Goal: Task Accomplishment & Management: Complete application form

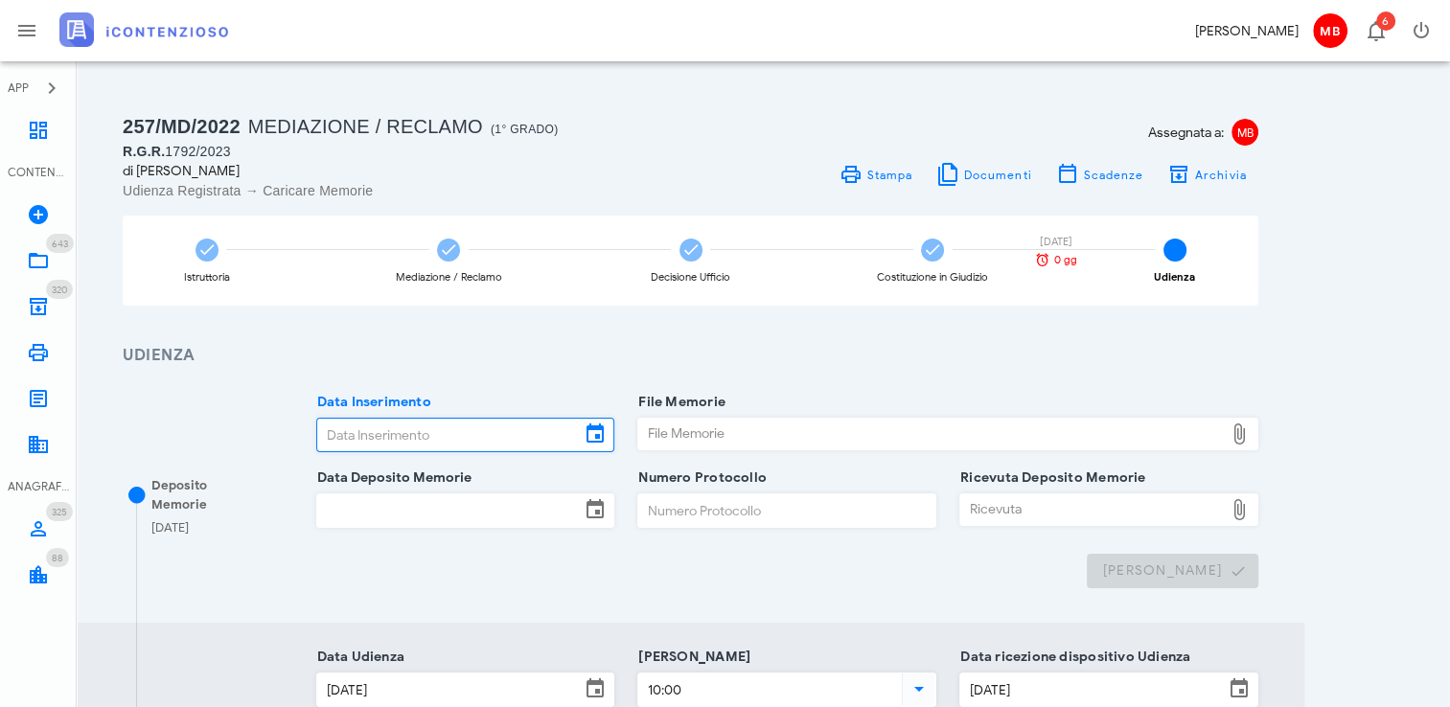
click at [365, 426] on input "Data Inserimento" at bounding box center [449, 435] width 264 height 33
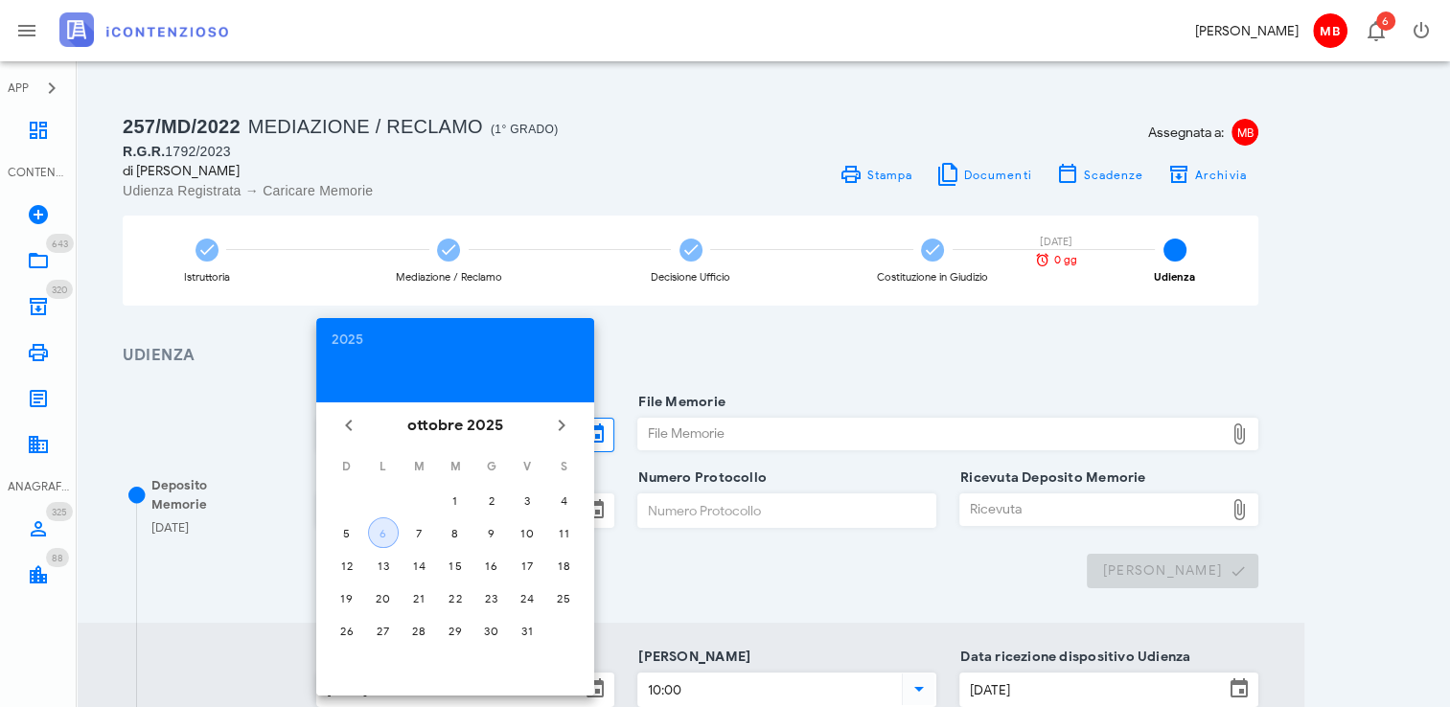
click at [390, 535] on div "6" at bounding box center [383, 533] width 29 height 14
type input "06/10/2025"
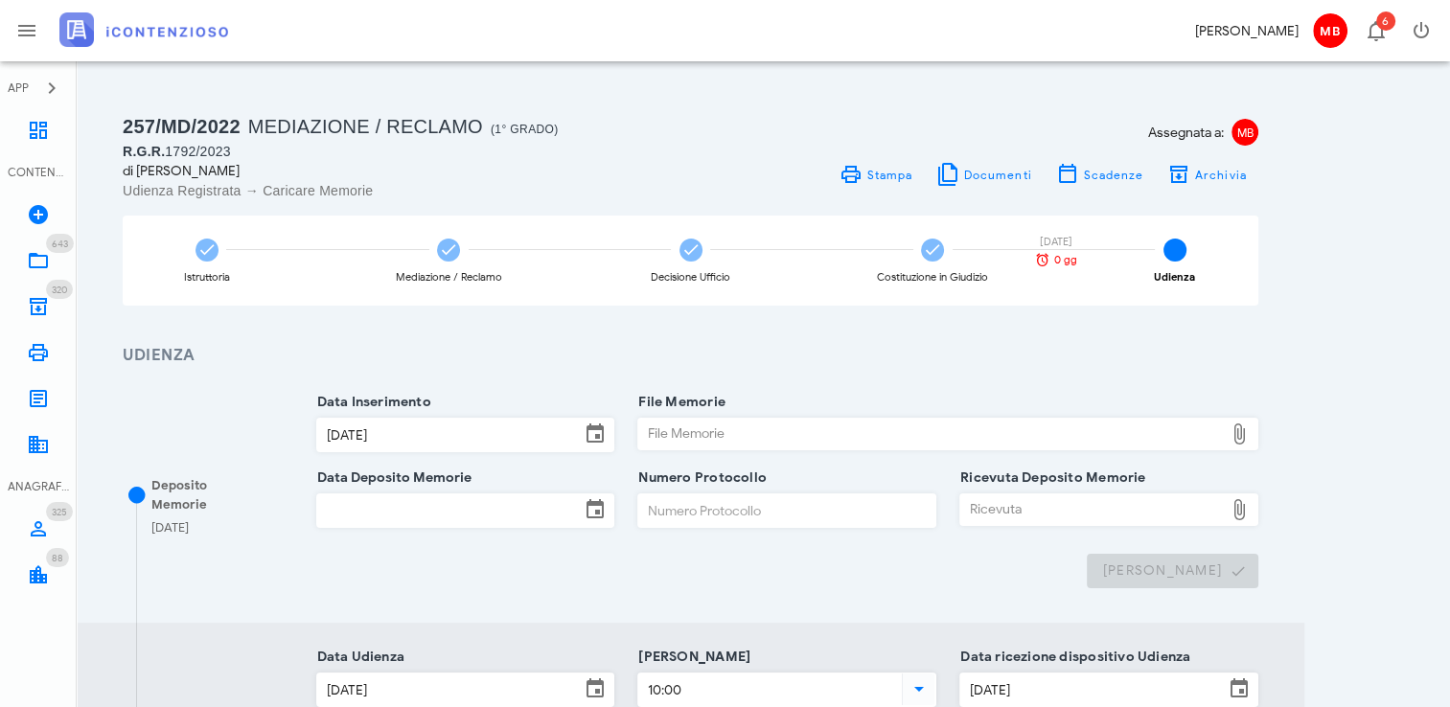
click at [385, 518] on input "Data Deposito Memorie" at bounding box center [449, 511] width 264 height 33
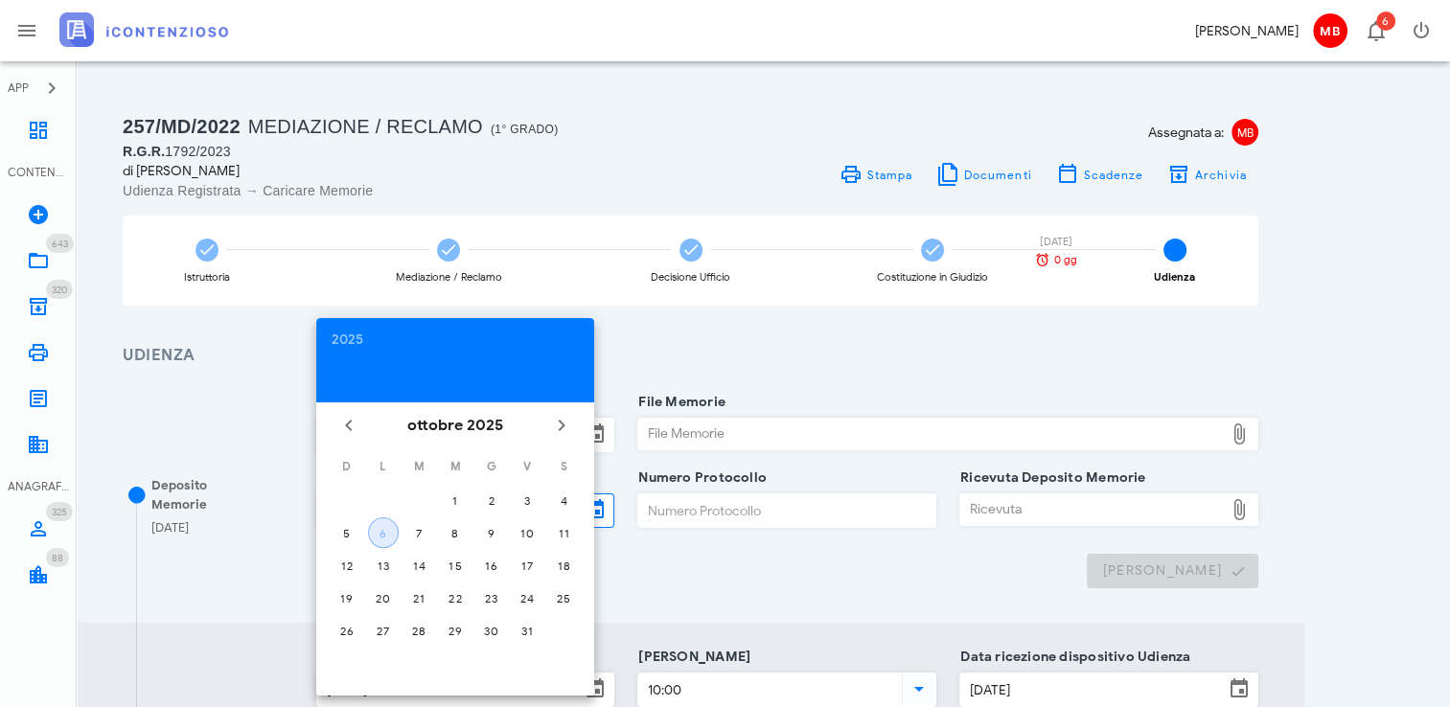
drag, startPoint x: 385, startPoint y: 527, endPoint x: 482, endPoint y: 531, distance: 96.9
click at [387, 527] on div "6" at bounding box center [383, 533] width 29 height 14
type input "06/10/2025"
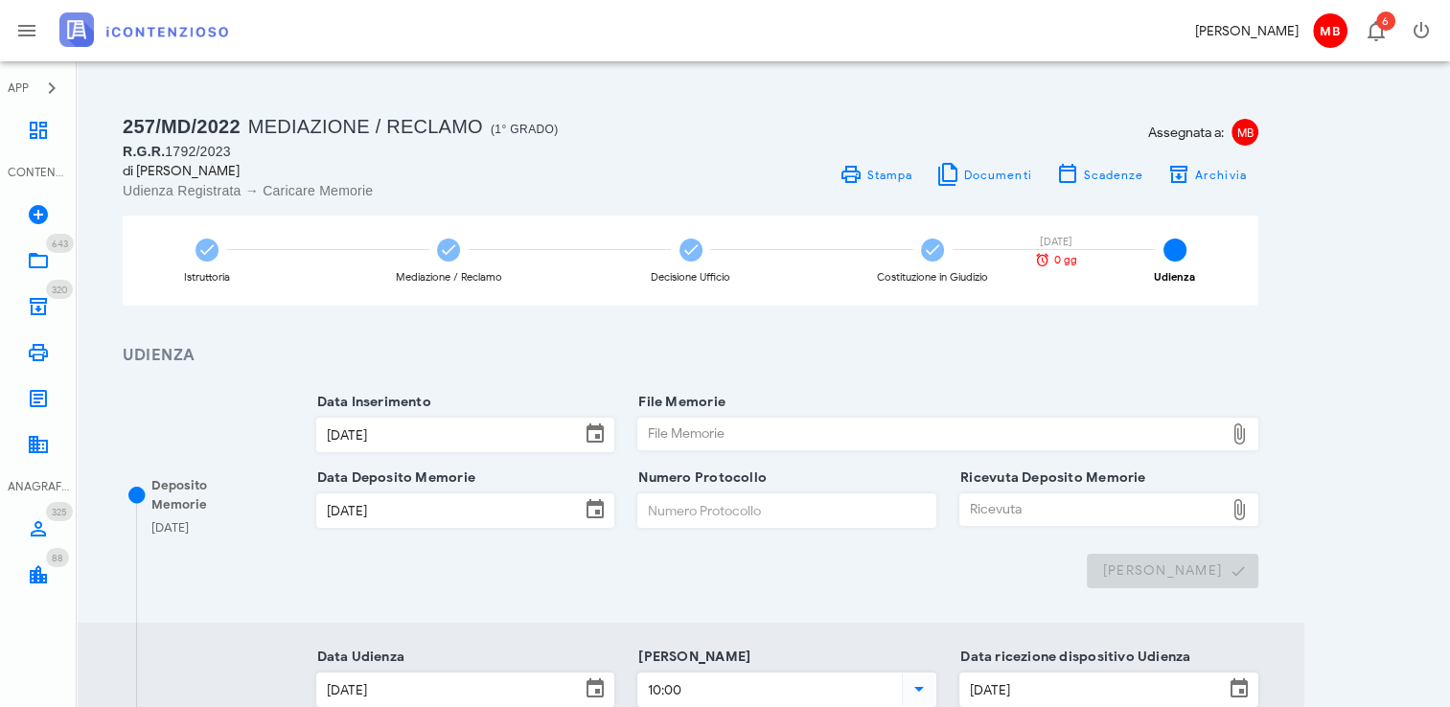
click at [672, 515] on input "Numero Protocollo" at bounding box center [786, 511] width 297 height 33
type input "44"
click at [679, 427] on div "File Memorie" at bounding box center [931, 434] width 586 height 31
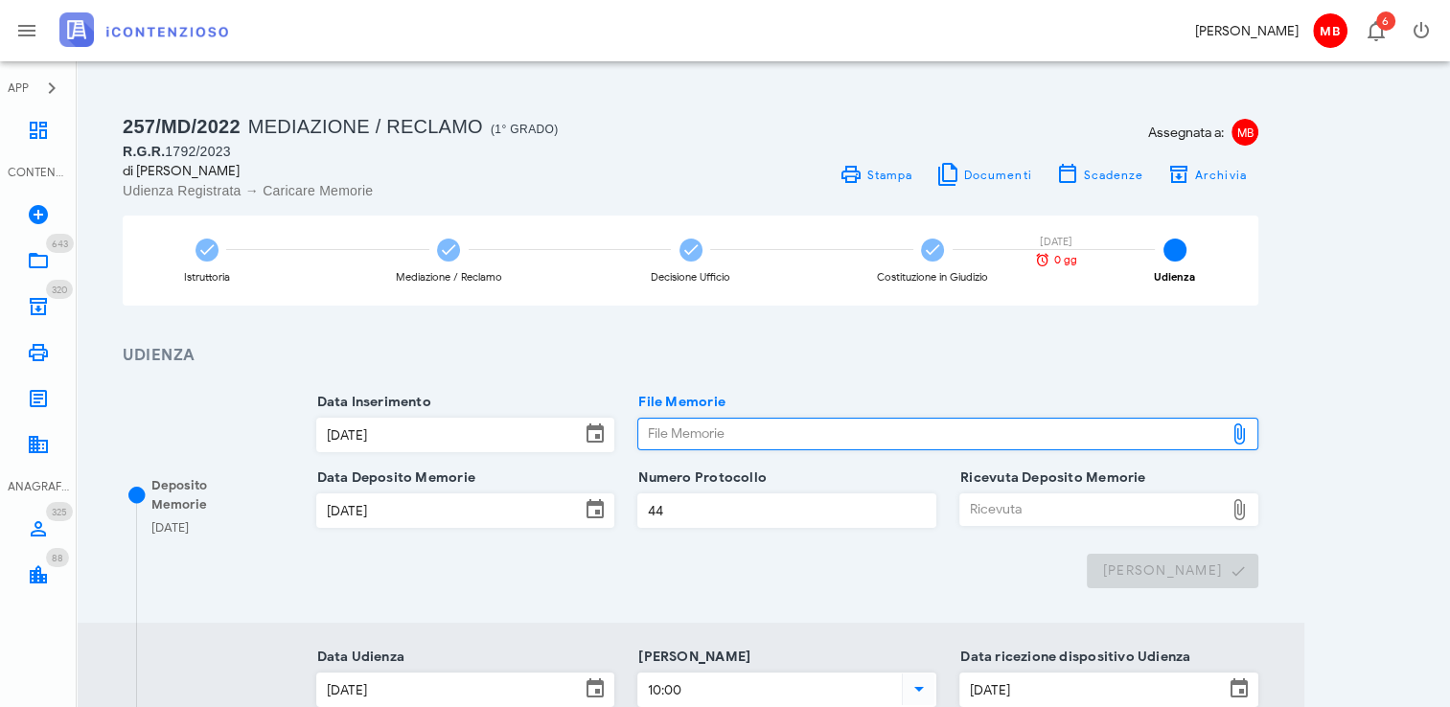
type input "C:\fakepath\memorie_vaccaro.pdf"
drag, startPoint x: 1073, startPoint y: 486, endPoint x: 1073, endPoint y: 498, distance: 12.5
click at [1073, 497] on div "Ricevuta Deposito Memorie Ricevuta" at bounding box center [1092, 510] width 264 height 31
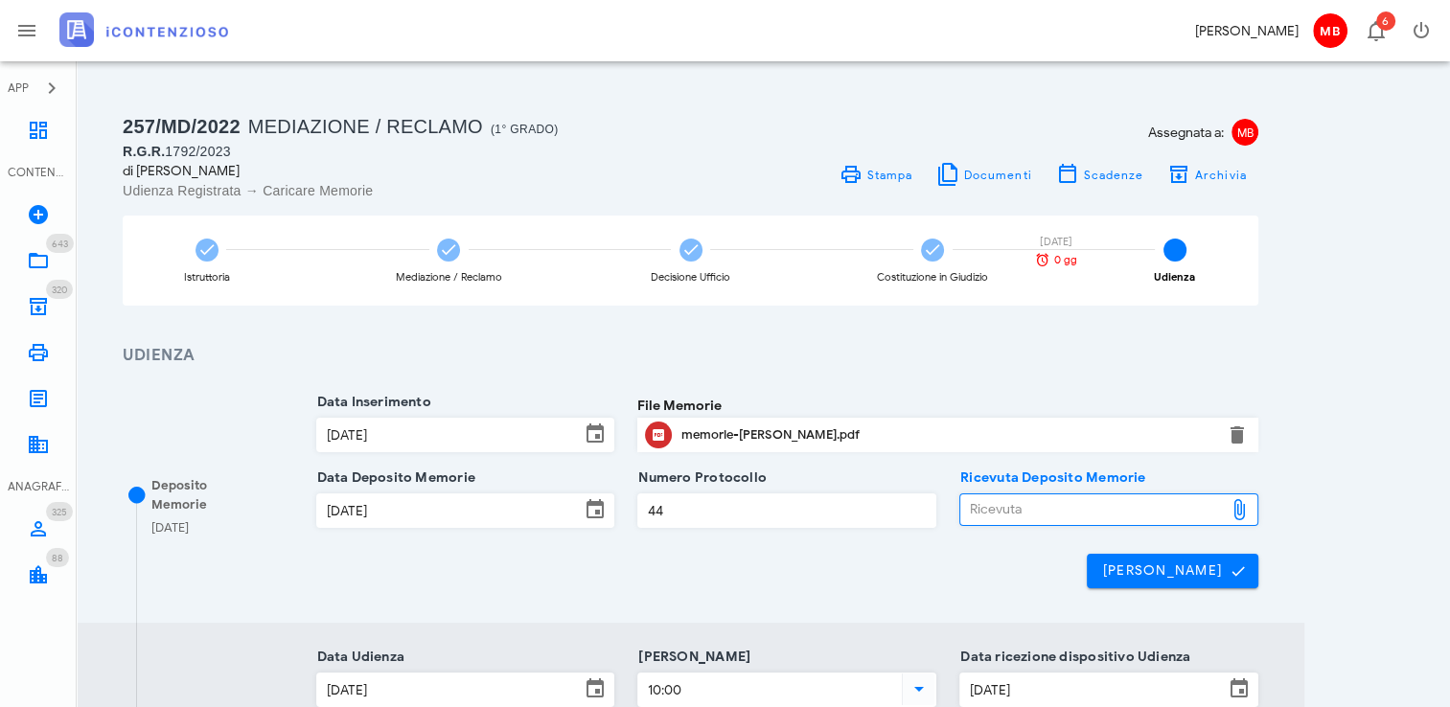
type input "C:\fakepath\NIR_D-3706871-2025.pdf"
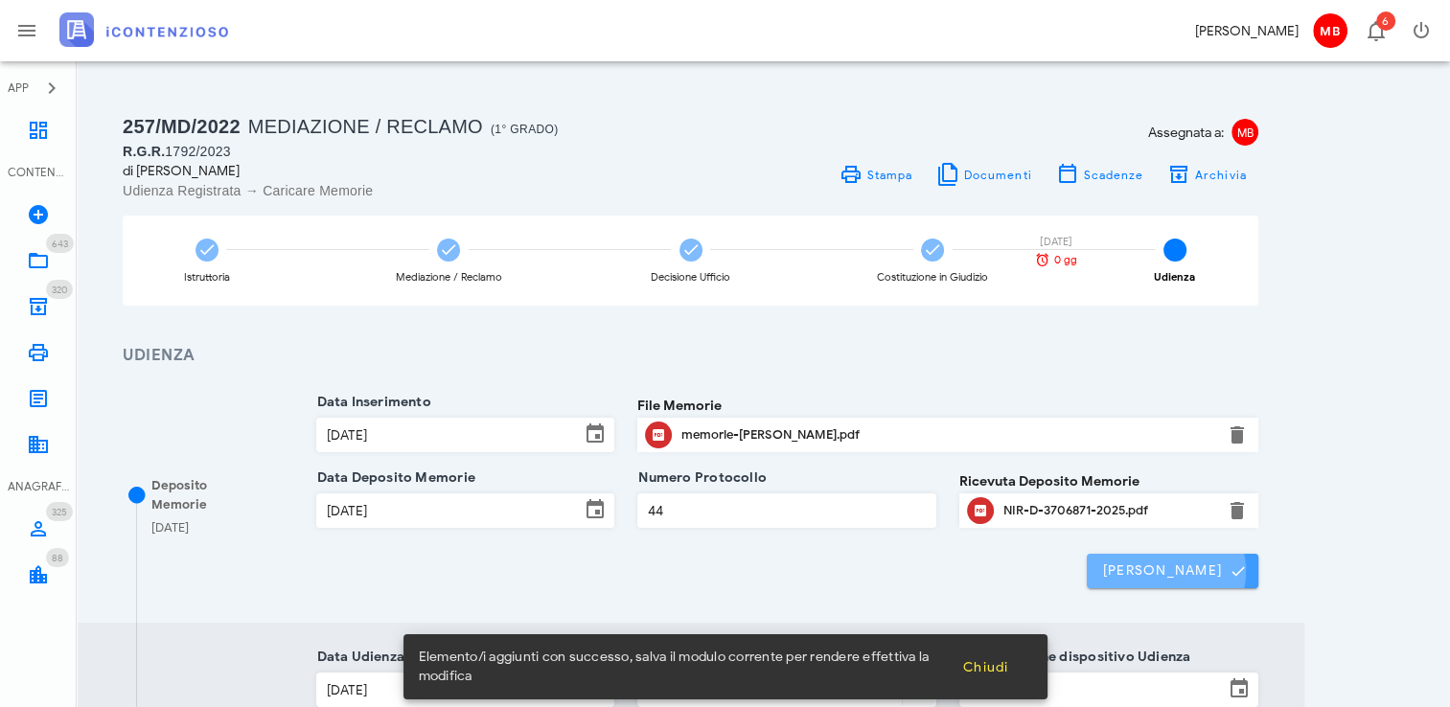
click at [1130, 567] on span "Salva memorie" at bounding box center [1173, 571] width 142 height 17
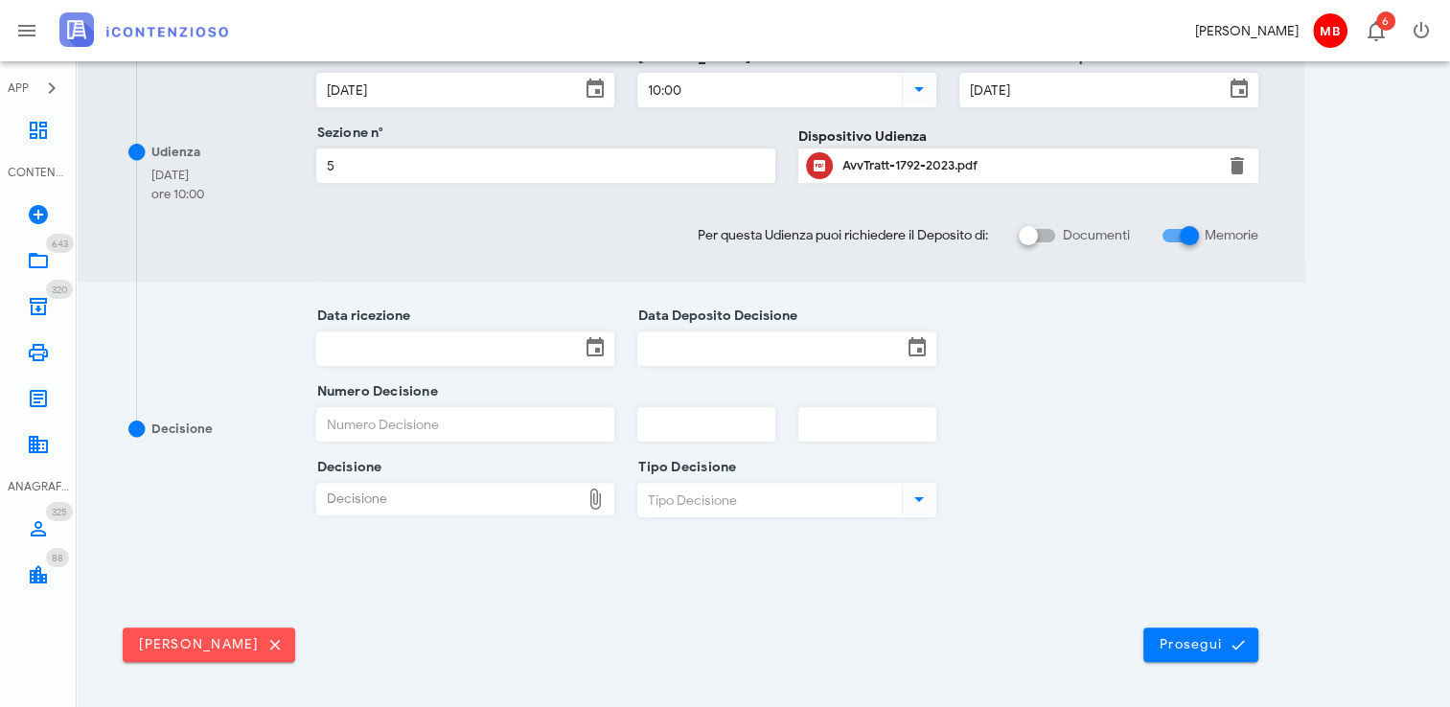
scroll to position [664, 0]
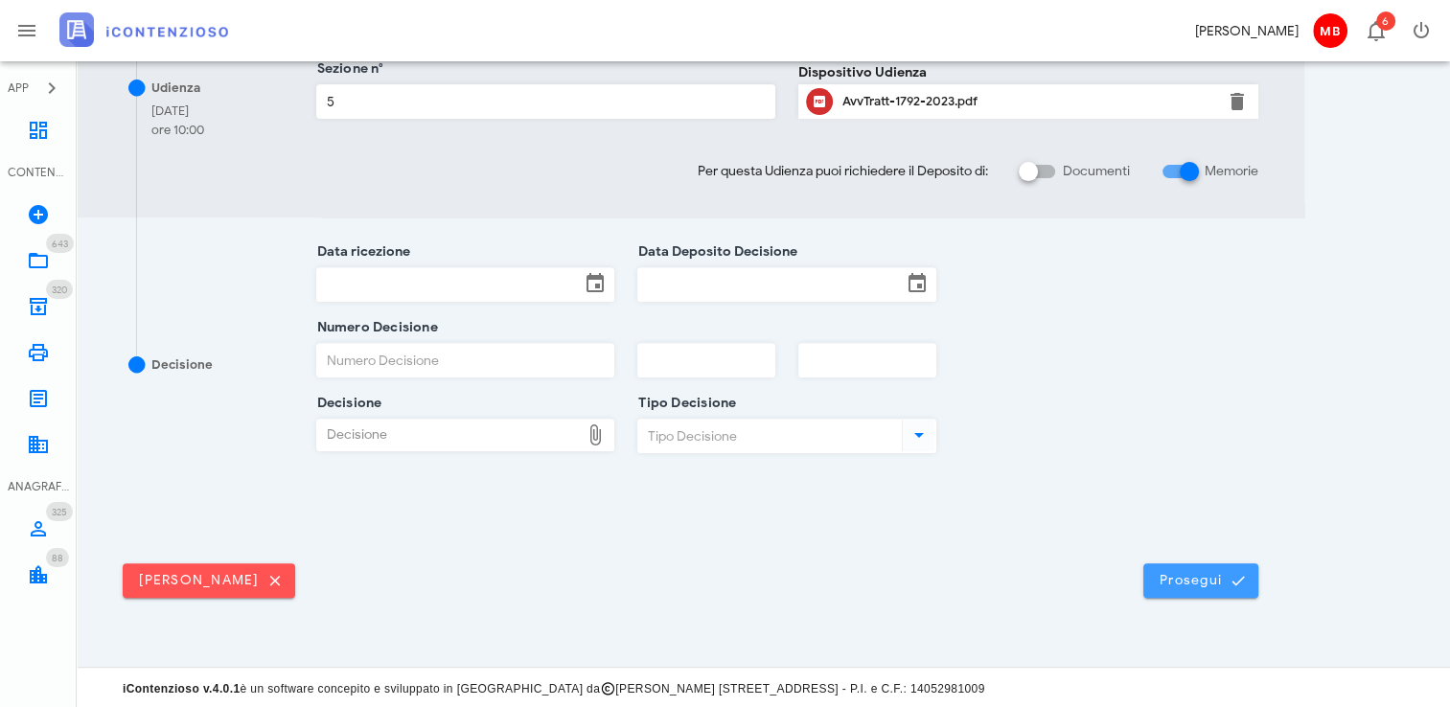
click at [1185, 581] on span "Prosegui" at bounding box center [1201, 580] width 84 height 17
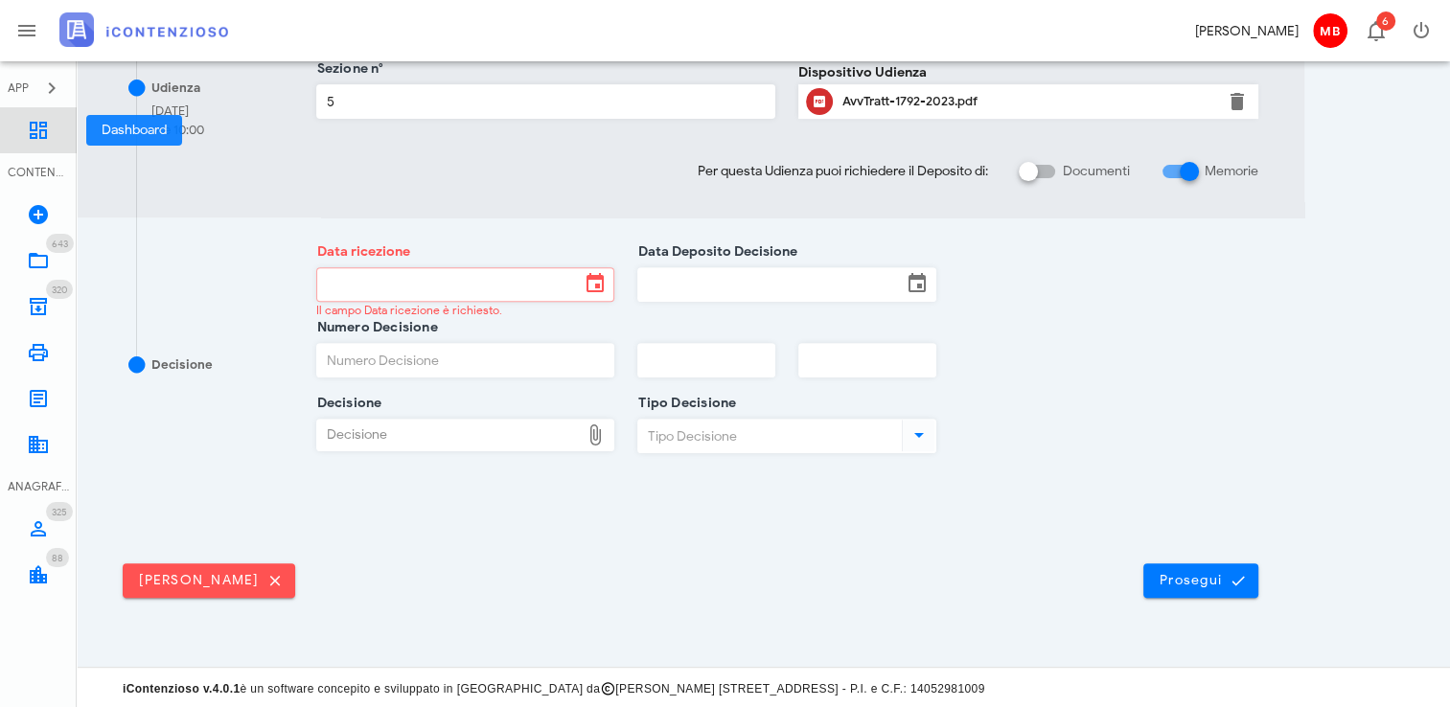
click at [39, 134] on icon at bounding box center [38, 130] width 23 height 23
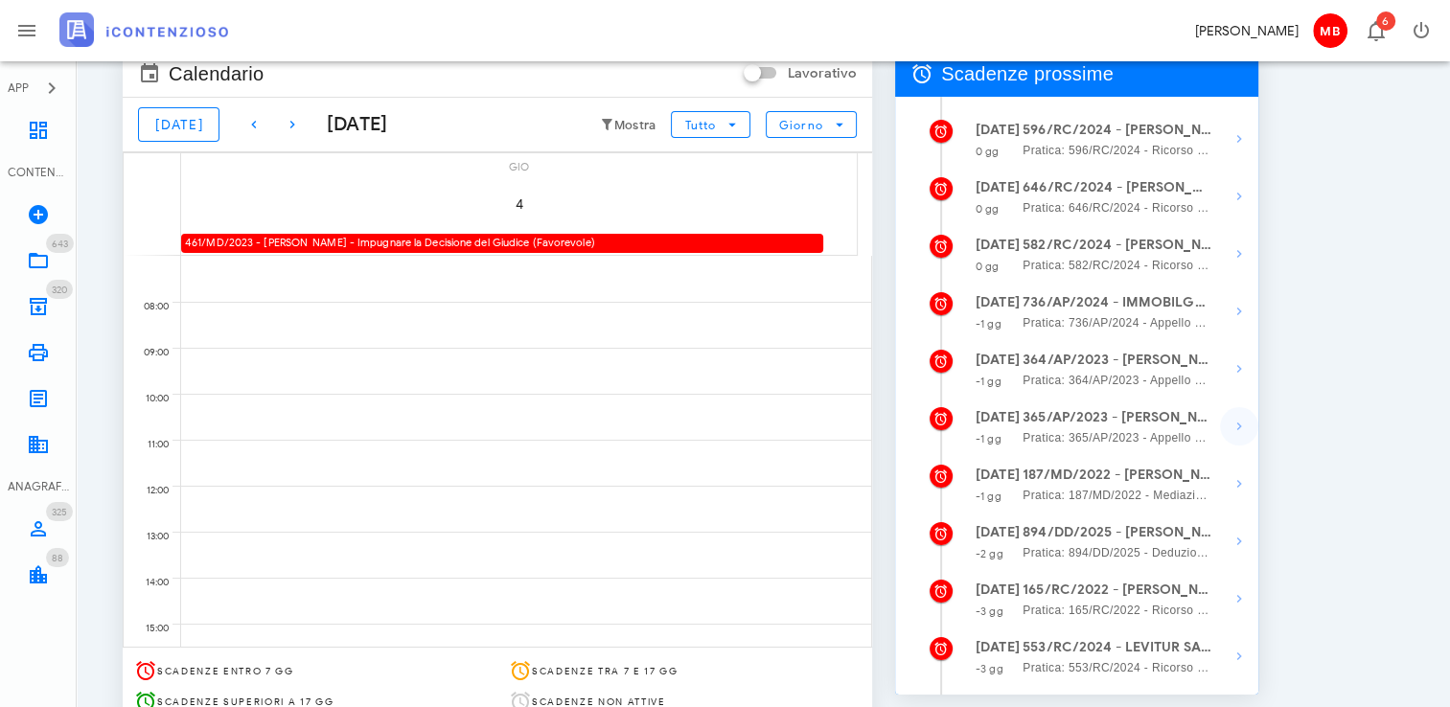
scroll to position [287, 0]
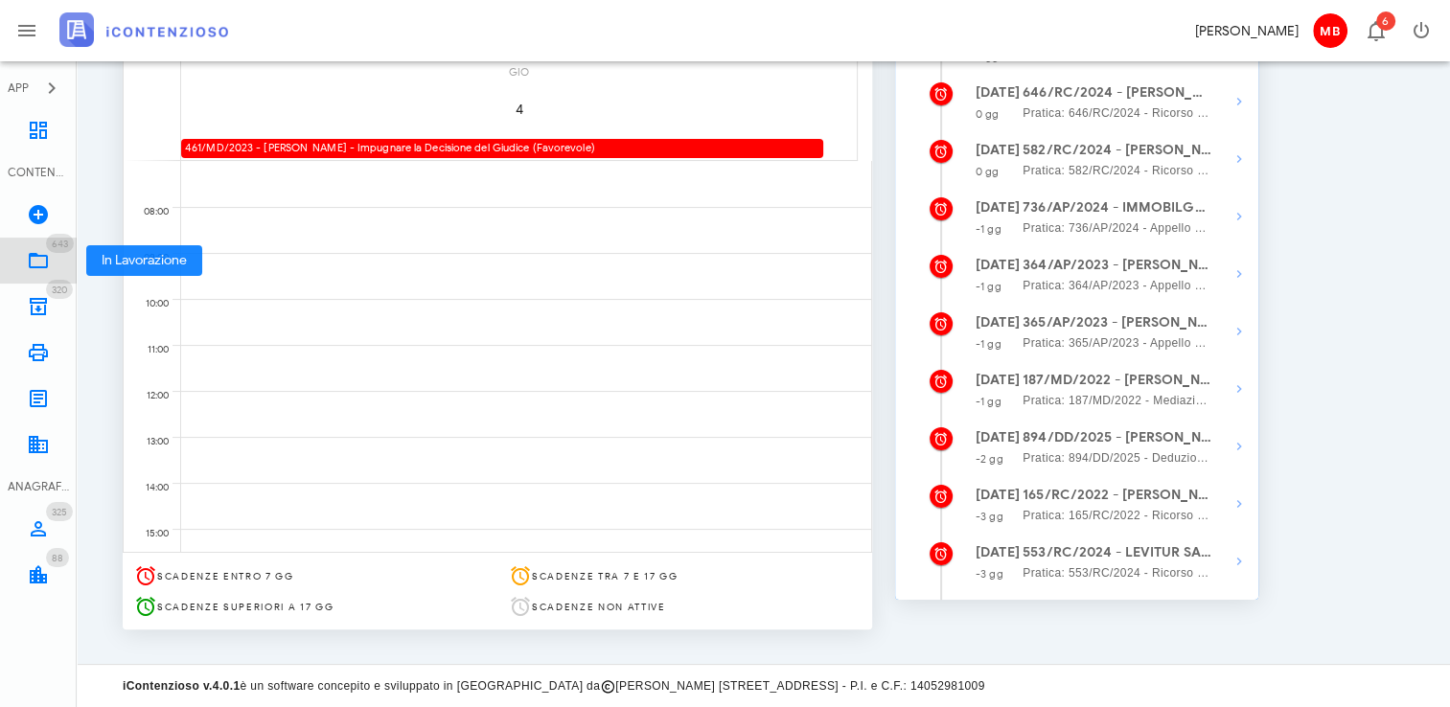
click at [55, 253] on link "643 In Lavorazione 643" at bounding box center [38, 261] width 77 height 46
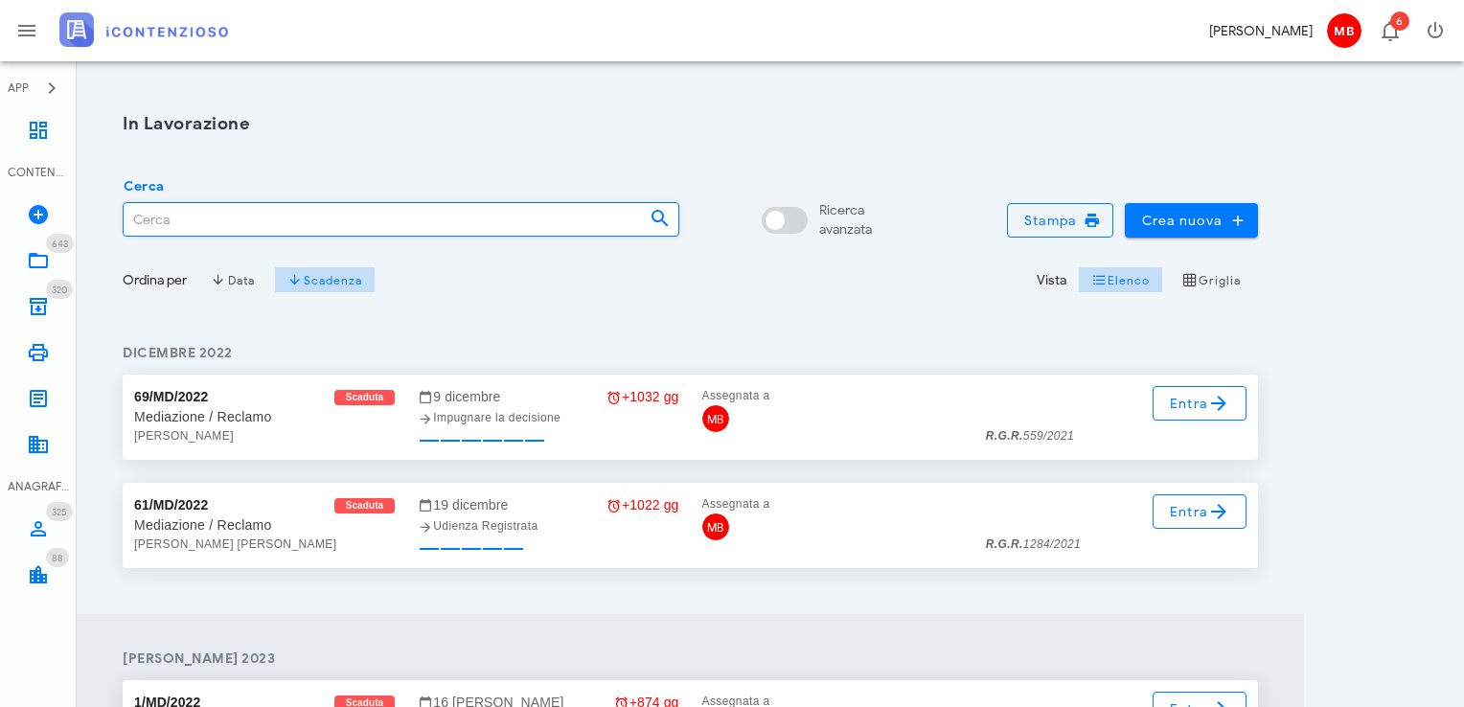
click at [318, 219] on input "Cerca" at bounding box center [379, 219] width 511 height 33
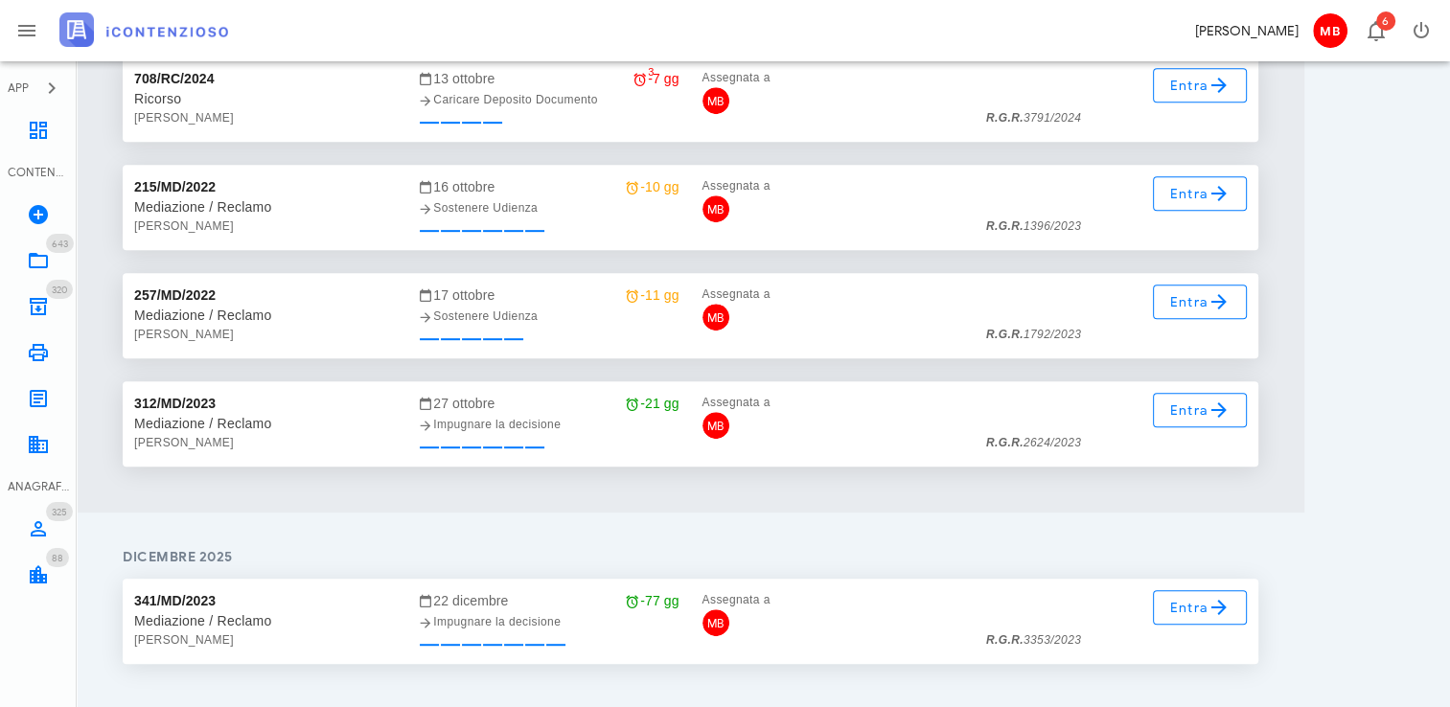
scroll to position [958, 0]
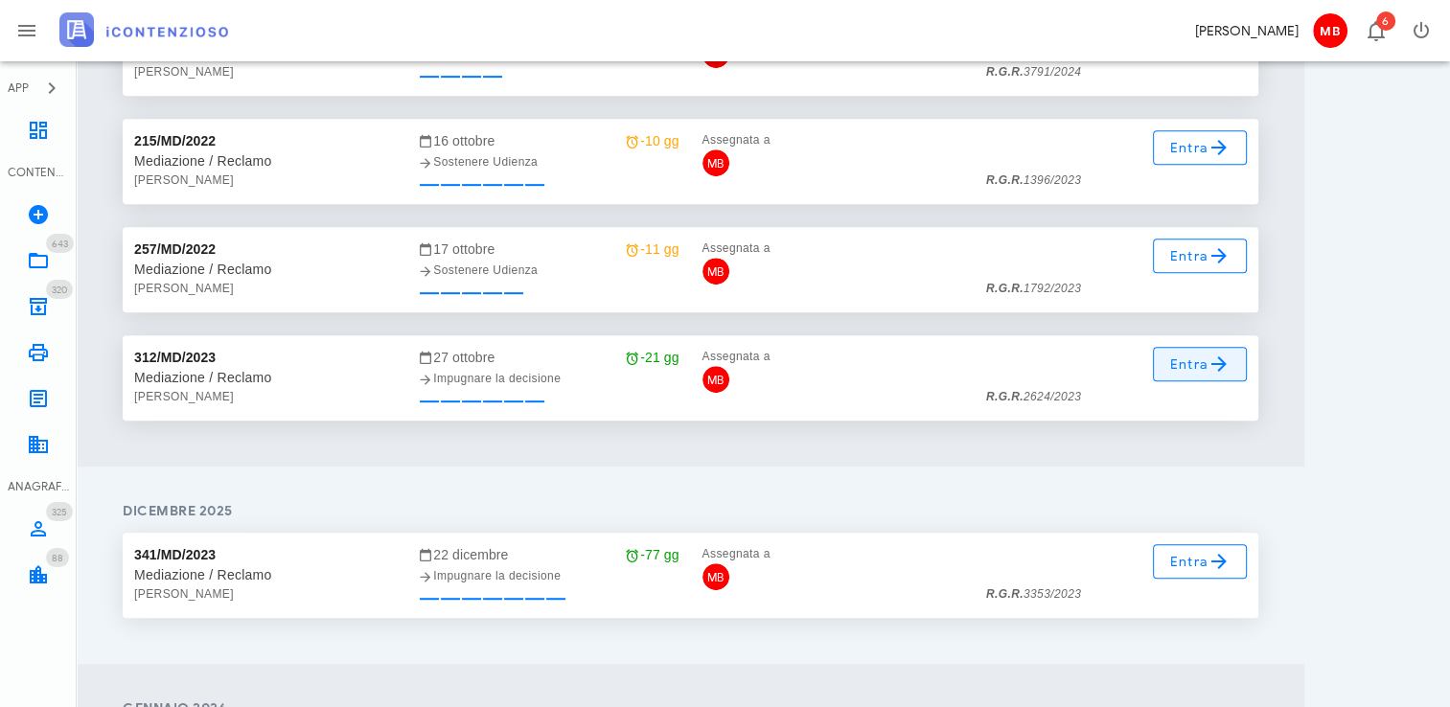
type input "vaccaro"
click at [1209, 364] on icon at bounding box center [1219, 364] width 23 height 23
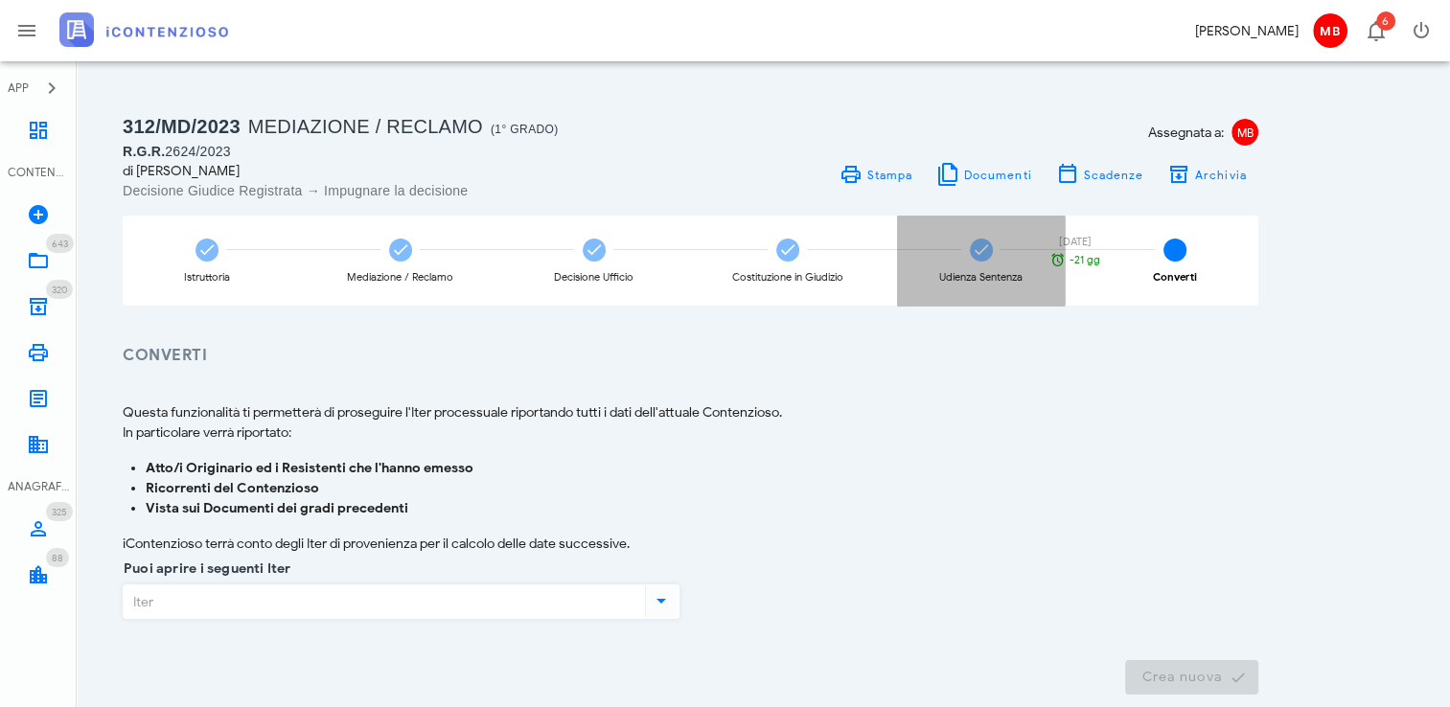
click at [973, 272] on div "Udienza Sentenza" at bounding box center [980, 277] width 83 height 11
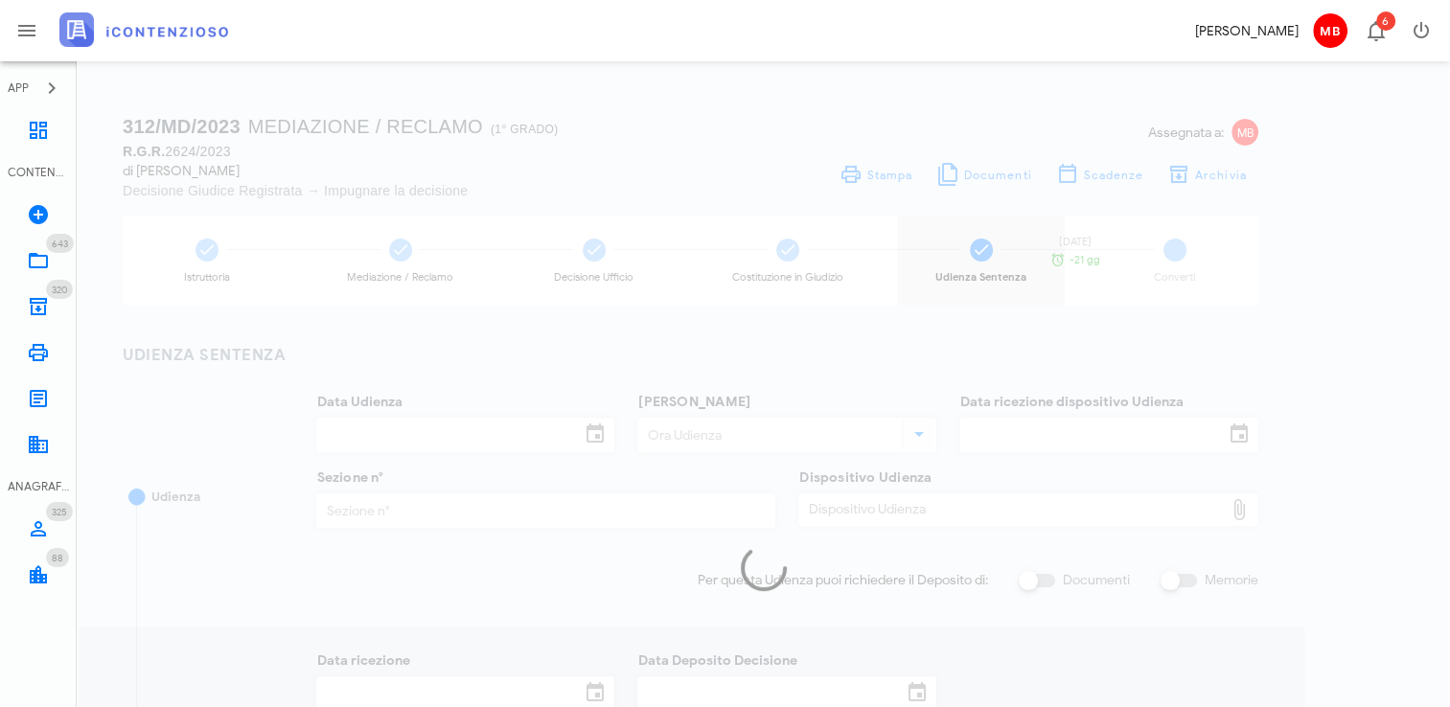
type input "20/01/2025"
type input "10:30"
type input "19/12/2024"
type input "1"
checkbox input "true"
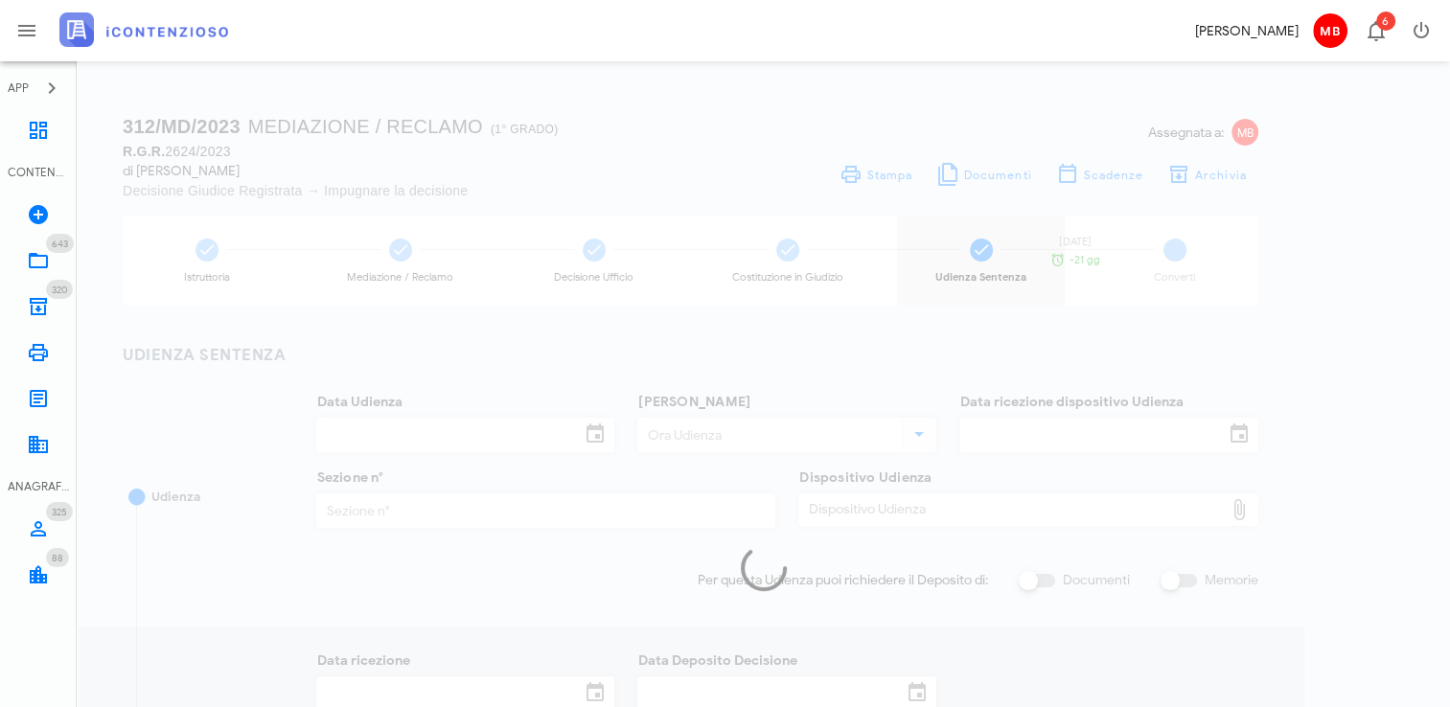
type input "27/03/2025"
type input "907"
type input "2025"
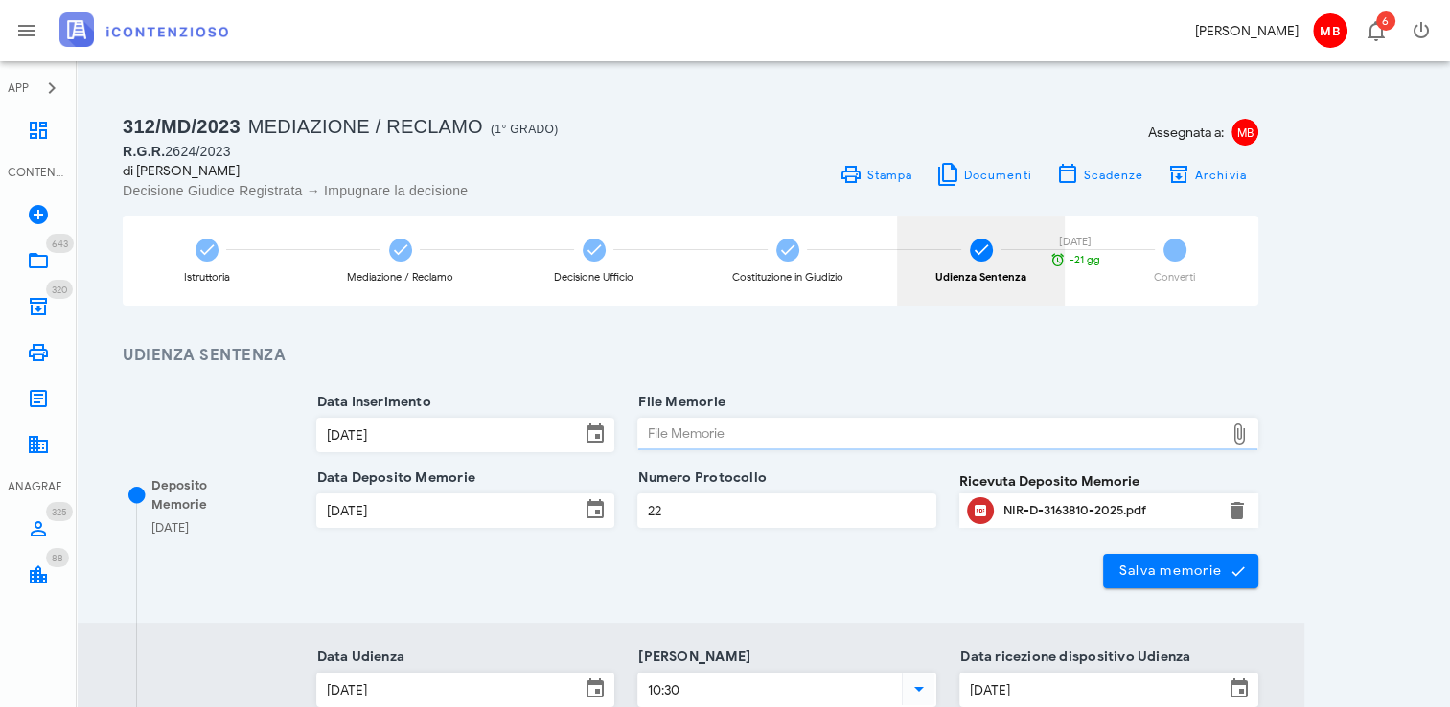
type input "Sentenza"
type input "Sfavorevole"
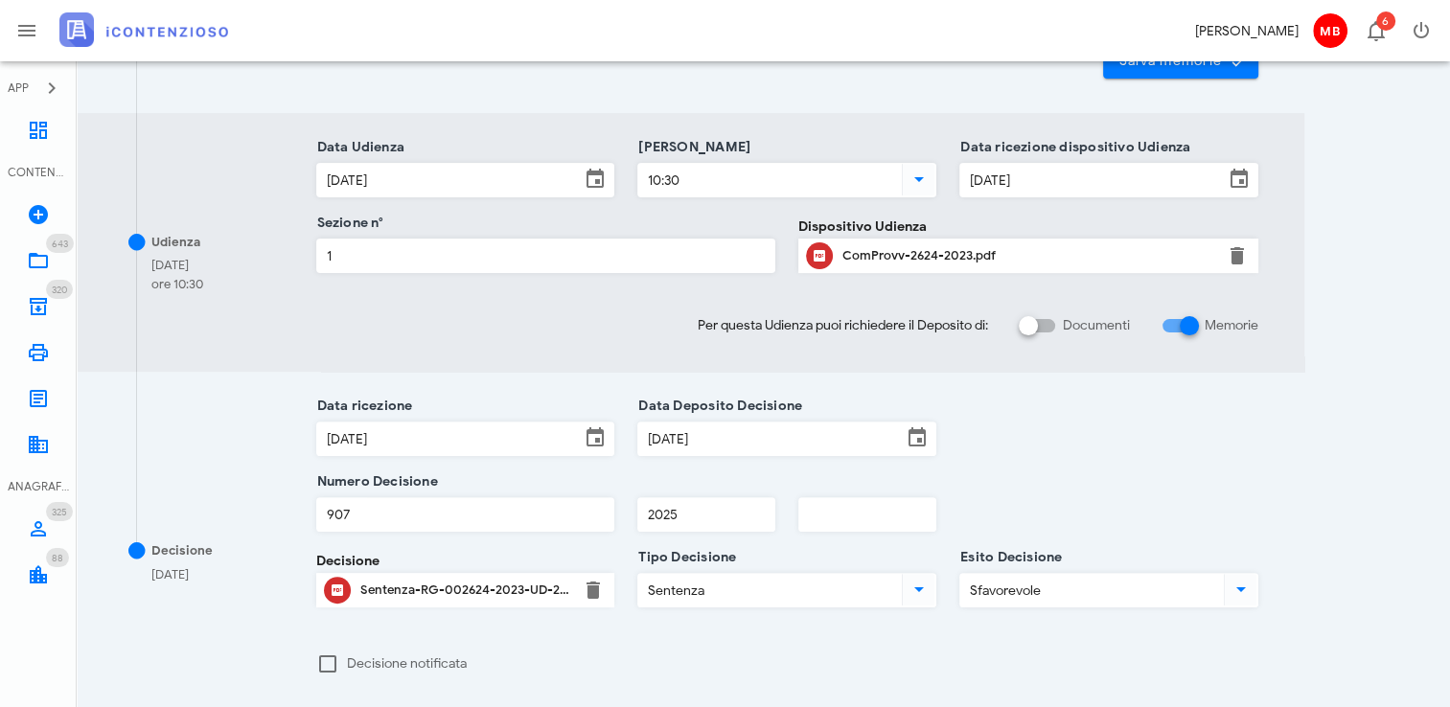
scroll to position [728, 0]
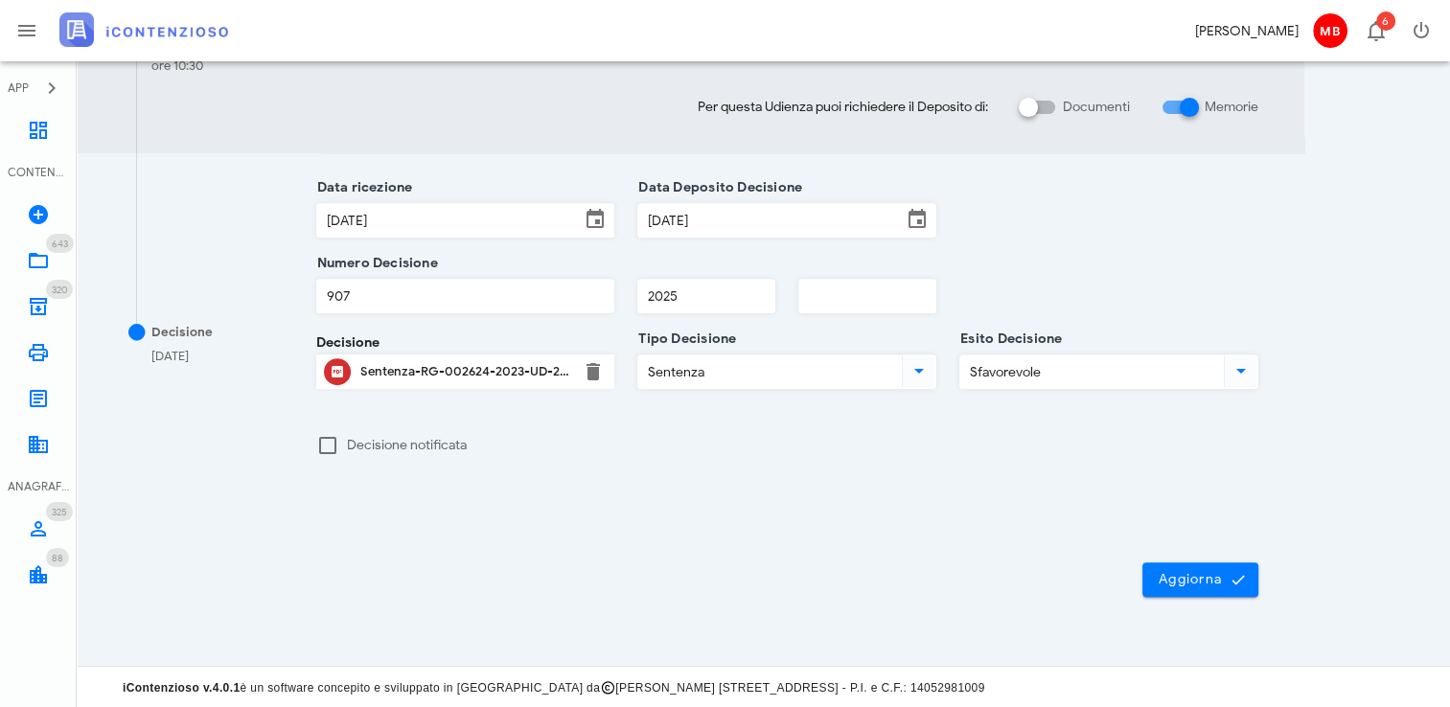
click at [487, 371] on div "Sentenza-RG-002624-2023-UD-20012025.pdf" at bounding box center [465, 371] width 211 height 15
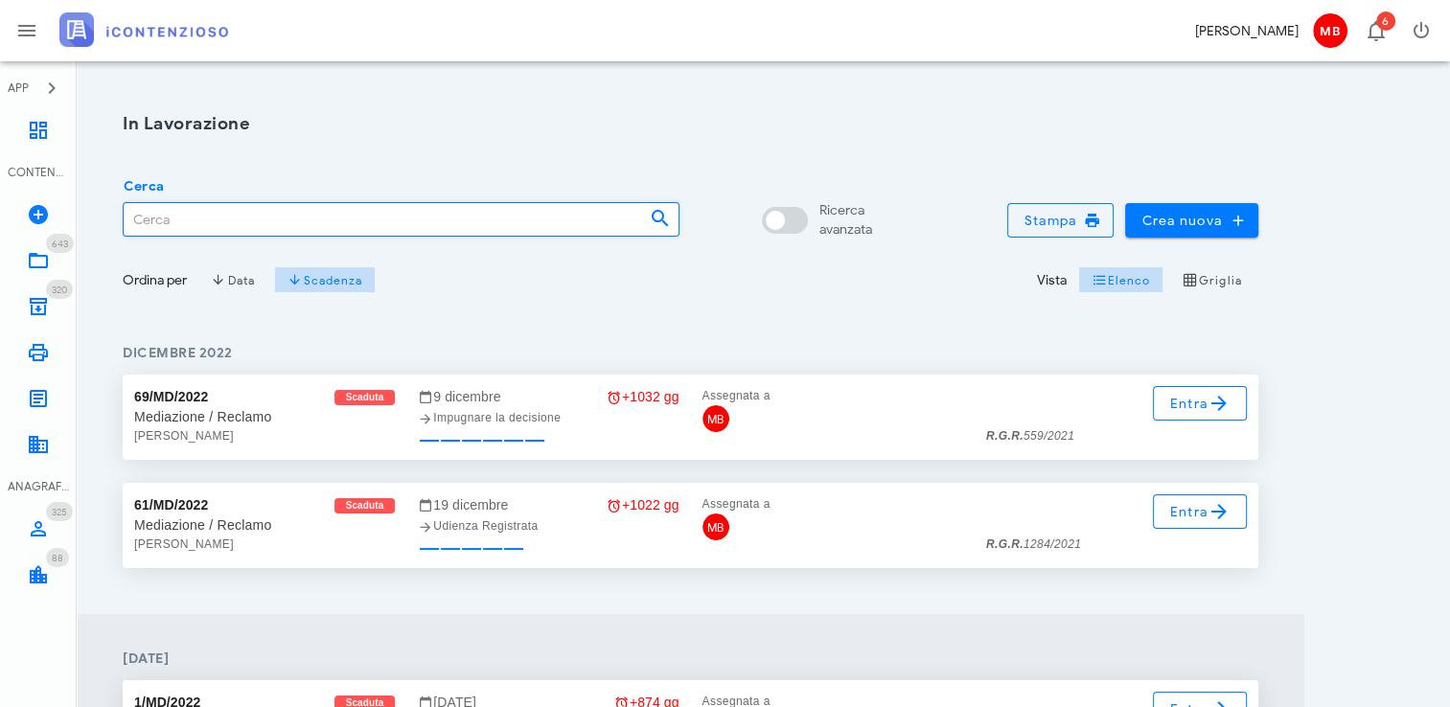
click at [349, 220] on input "Cerca" at bounding box center [379, 219] width 511 height 33
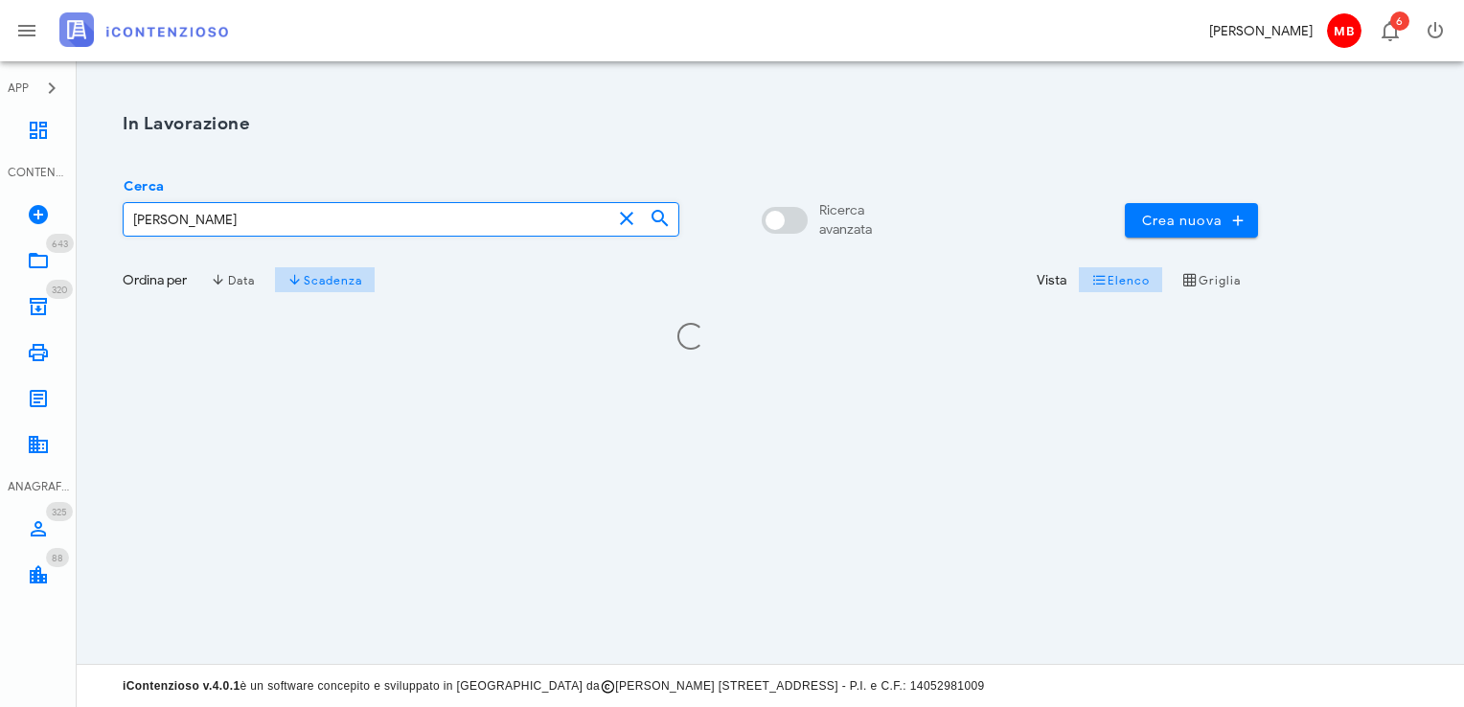
type input "vaccaro"
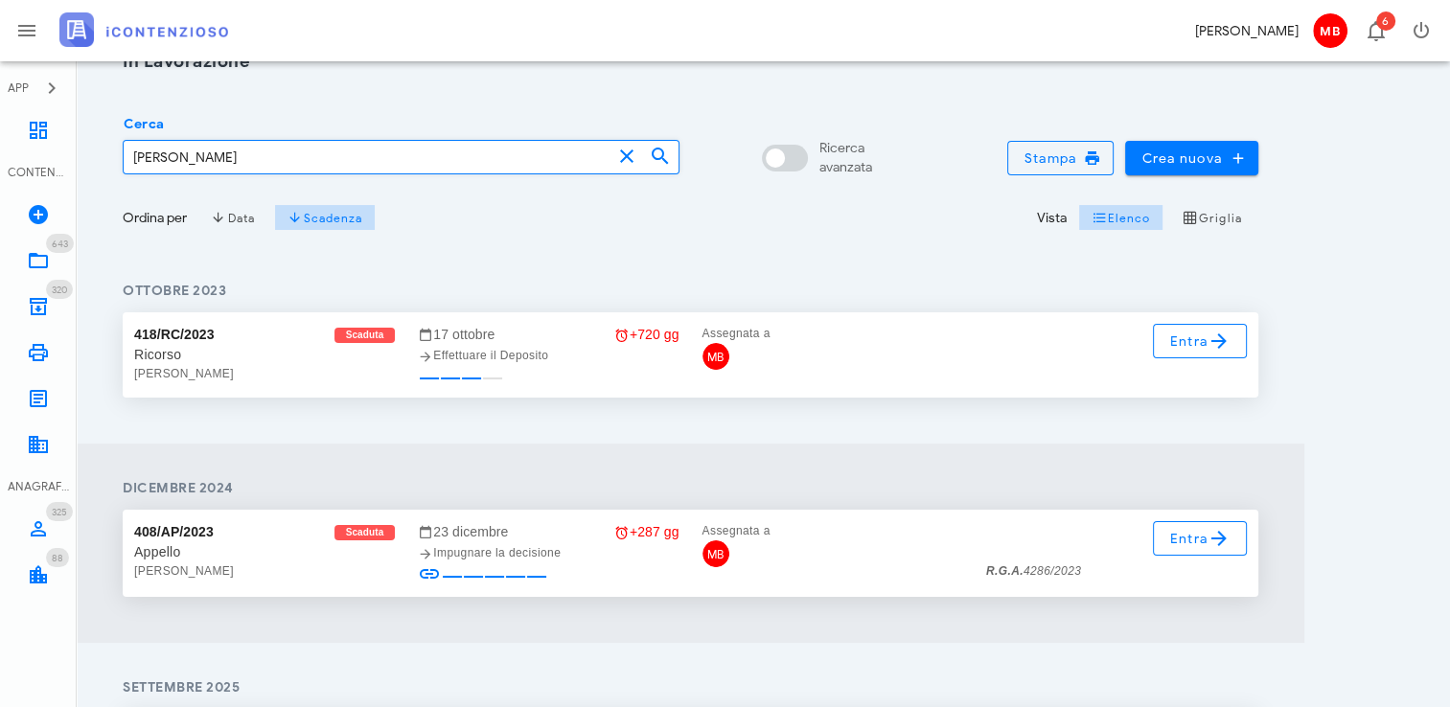
scroll to position [96, 0]
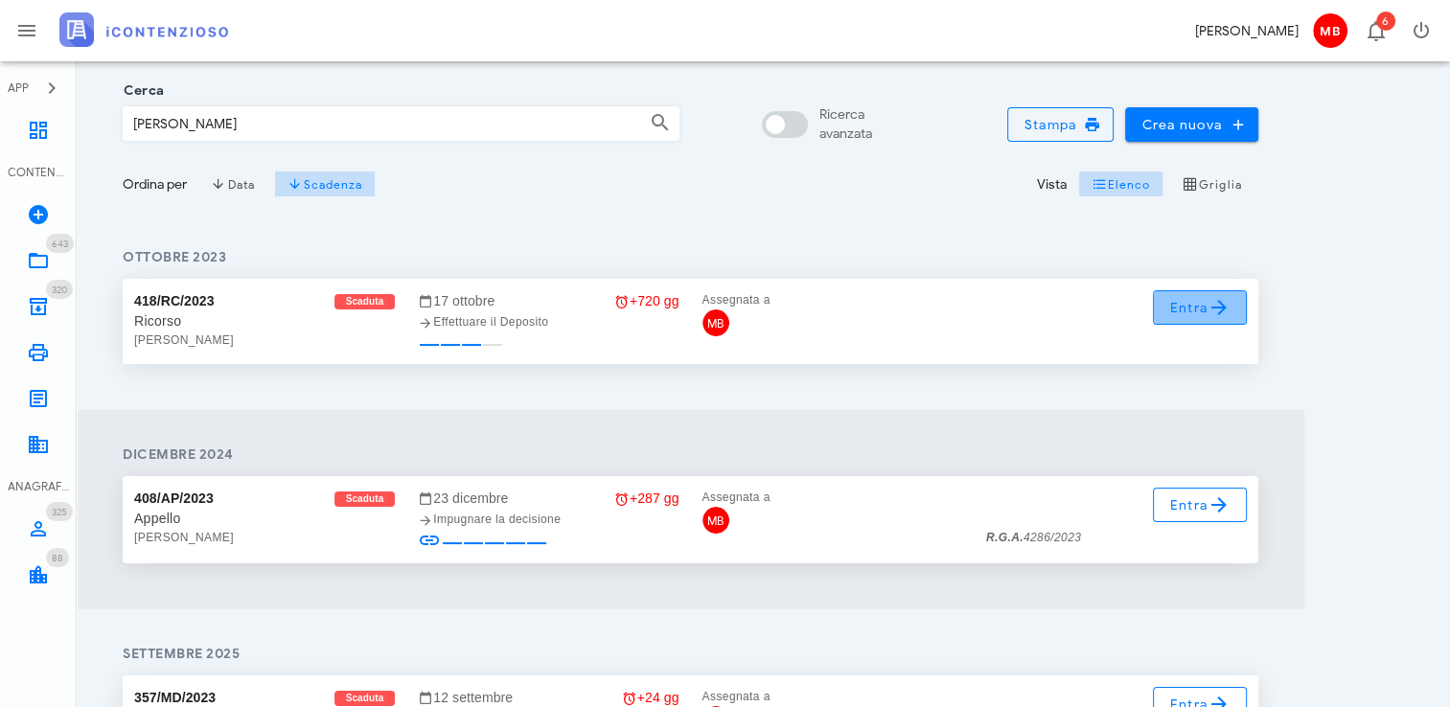
click at [1192, 312] on span "Entra" at bounding box center [1200, 307] width 62 height 23
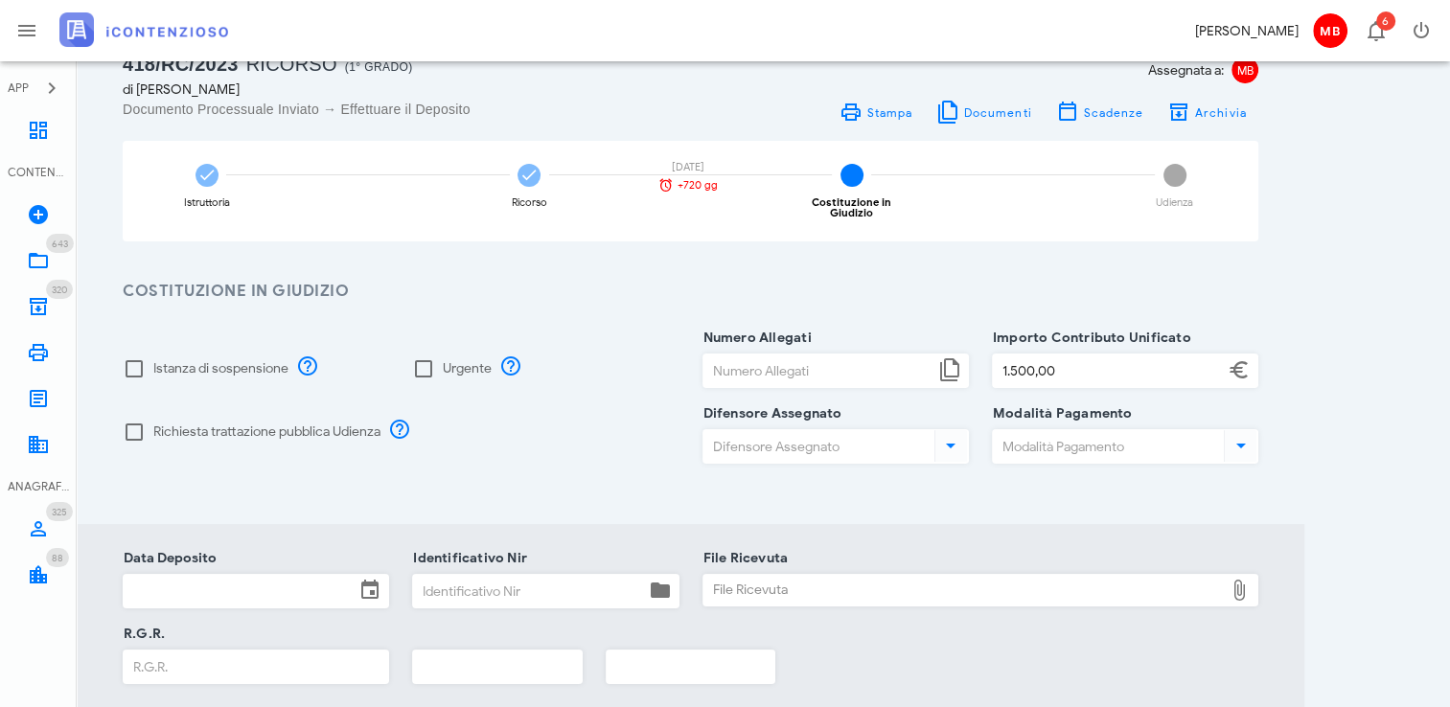
scroll to position [96, 0]
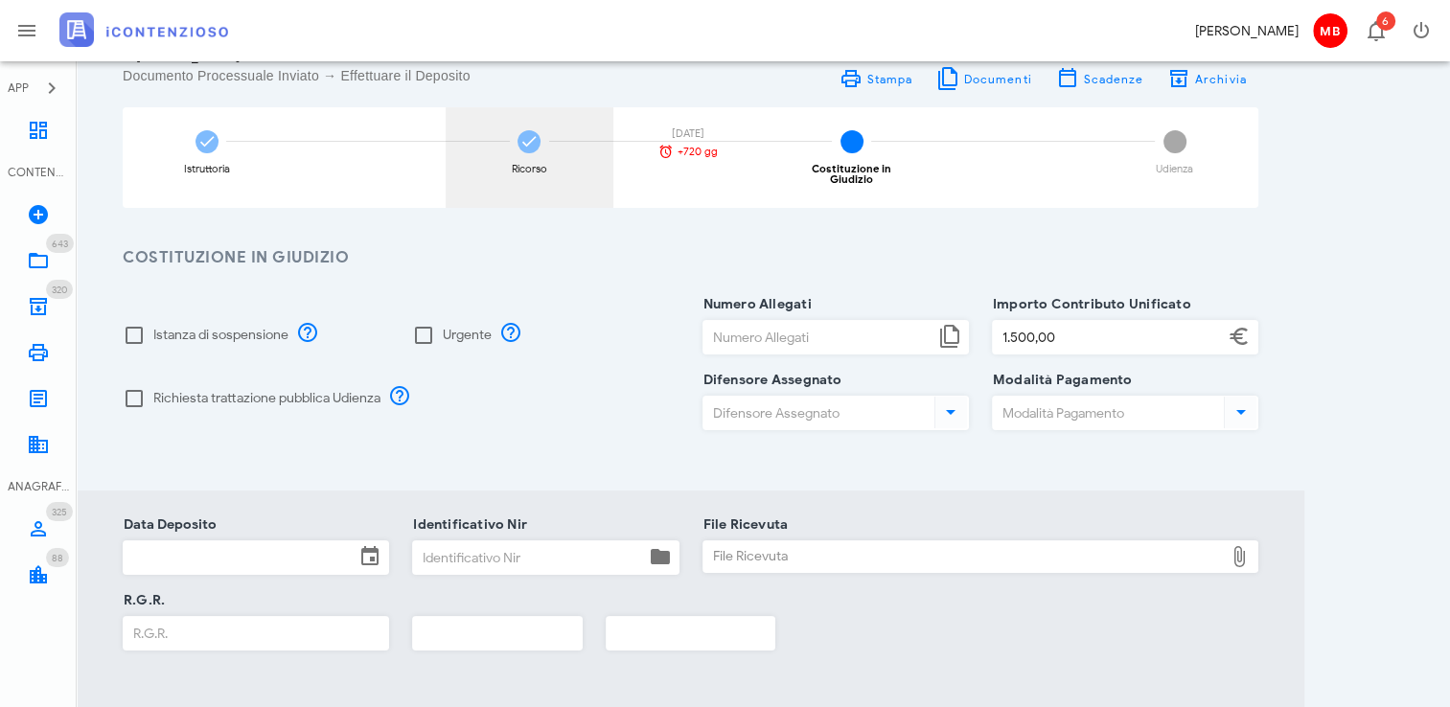
click at [531, 170] on div "Ricorso" at bounding box center [529, 169] width 35 height 11
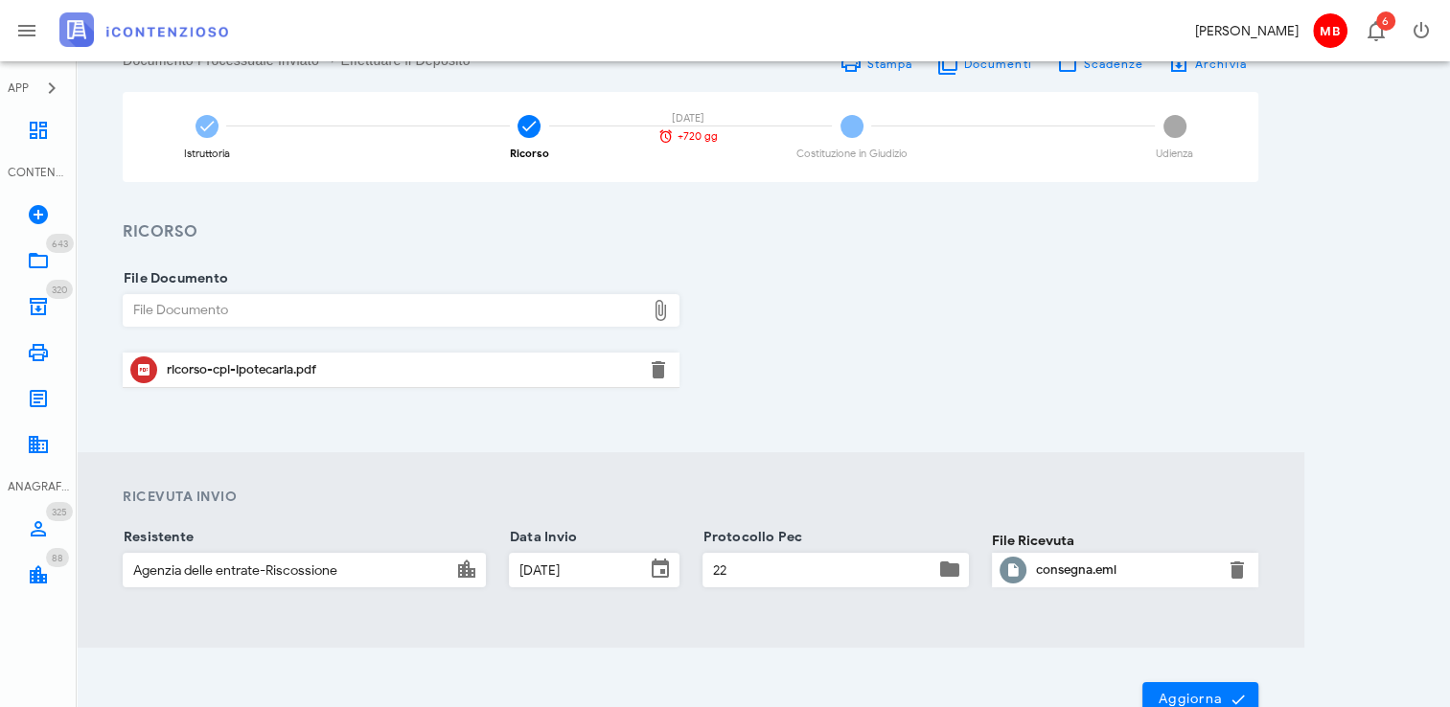
scroll to position [231, 0]
